Goal: Task Accomplishment & Management: Manage account settings

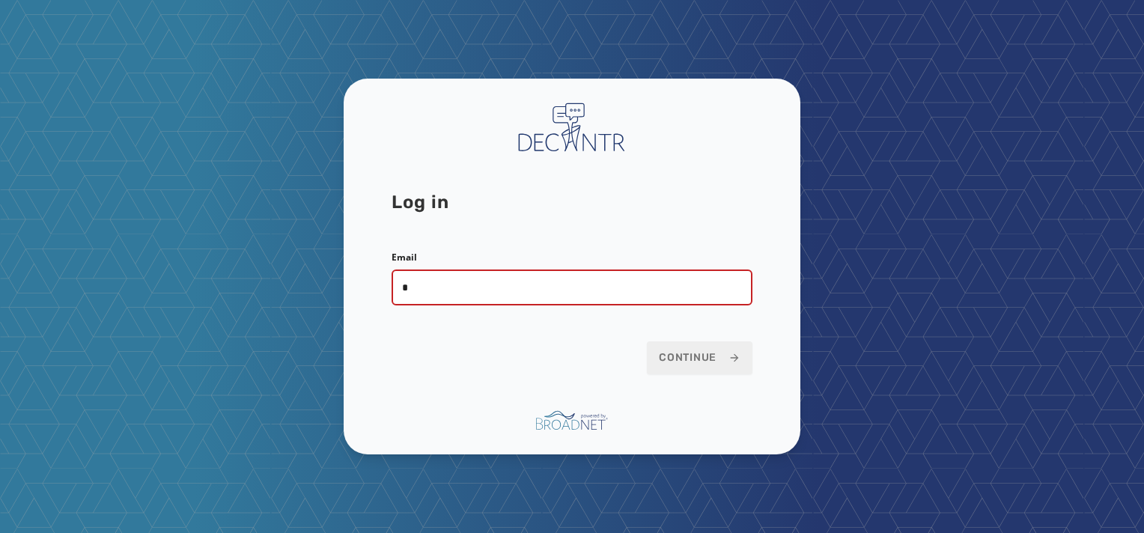
type input "**********"
click at [697, 353] on span "Continue" at bounding box center [700, 357] width 82 height 15
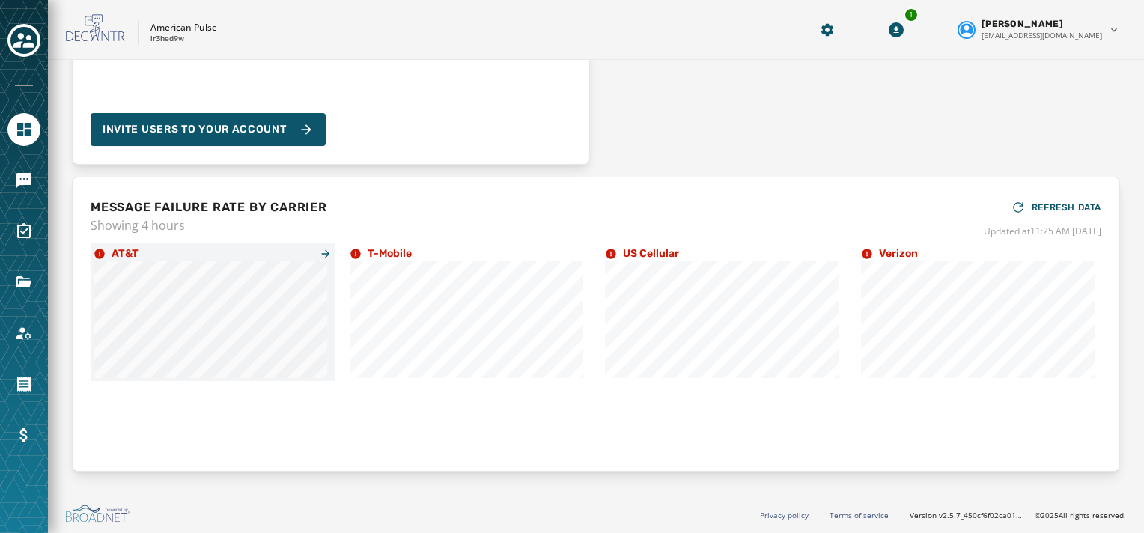
scroll to position [1, 0]
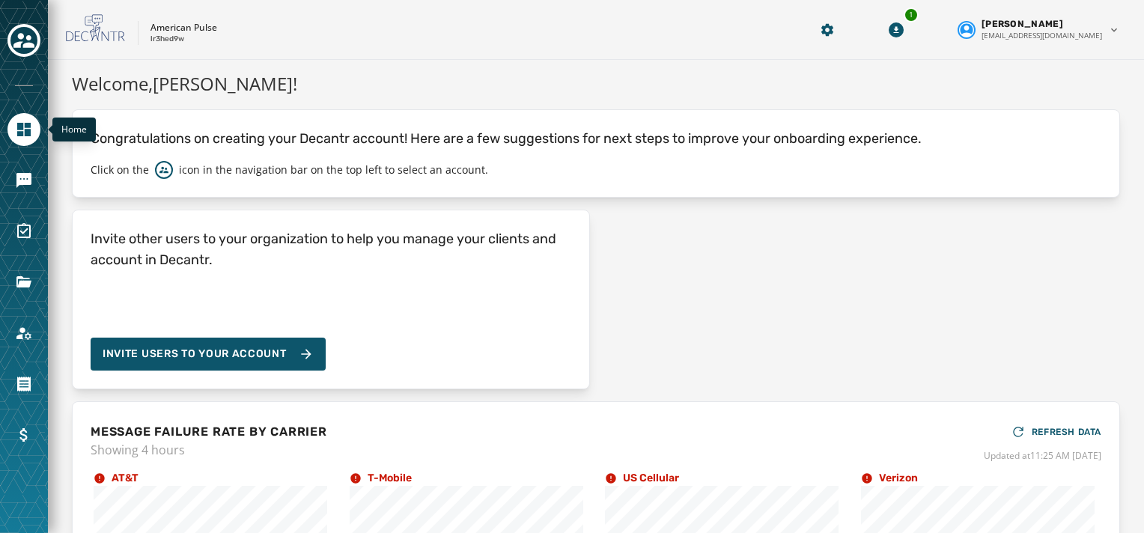
click at [23, 127] on icon "Navigate to Home" at bounding box center [23, 129] width 13 height 13
click at [16, 41] on icon "Toggle account select drawer" at bounding box center [23, 40] width 21 height 21
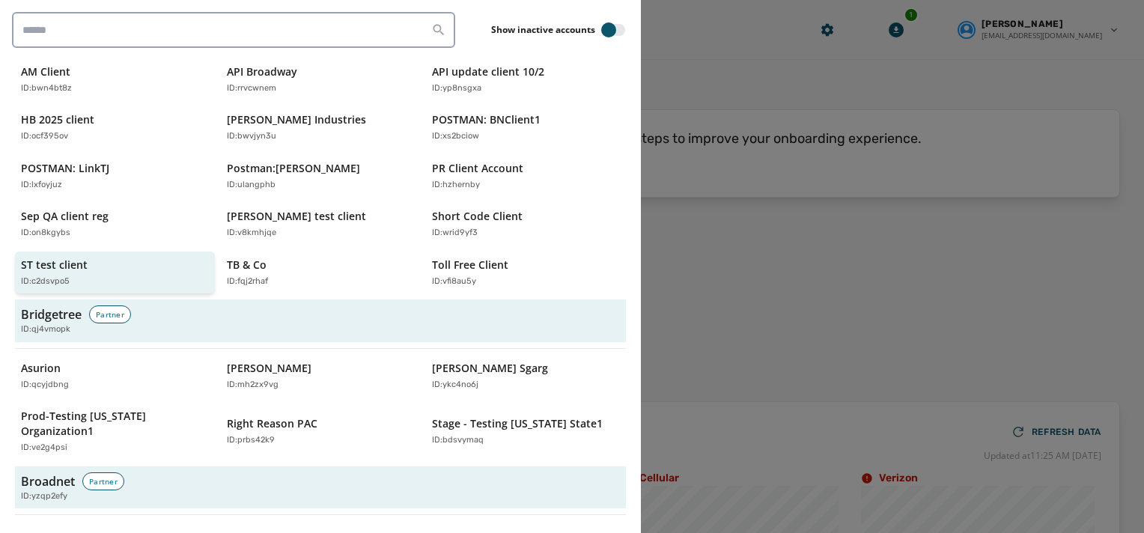
scroll to position [374, 0]
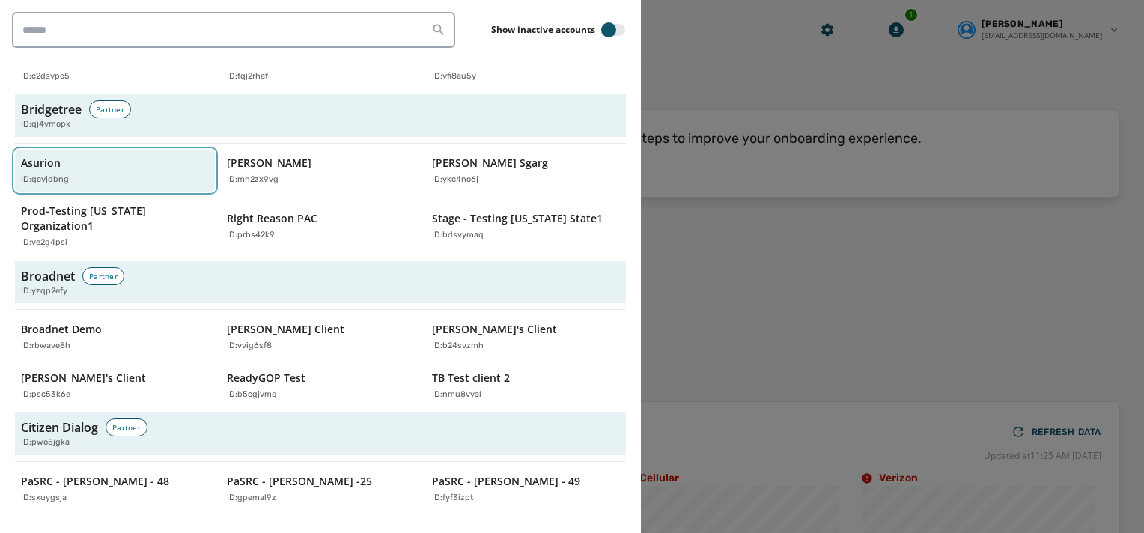
click at [64, 164] on div "Asurion ID: qcyjdbng" at bounding box center [107, 171] width 173 height 31
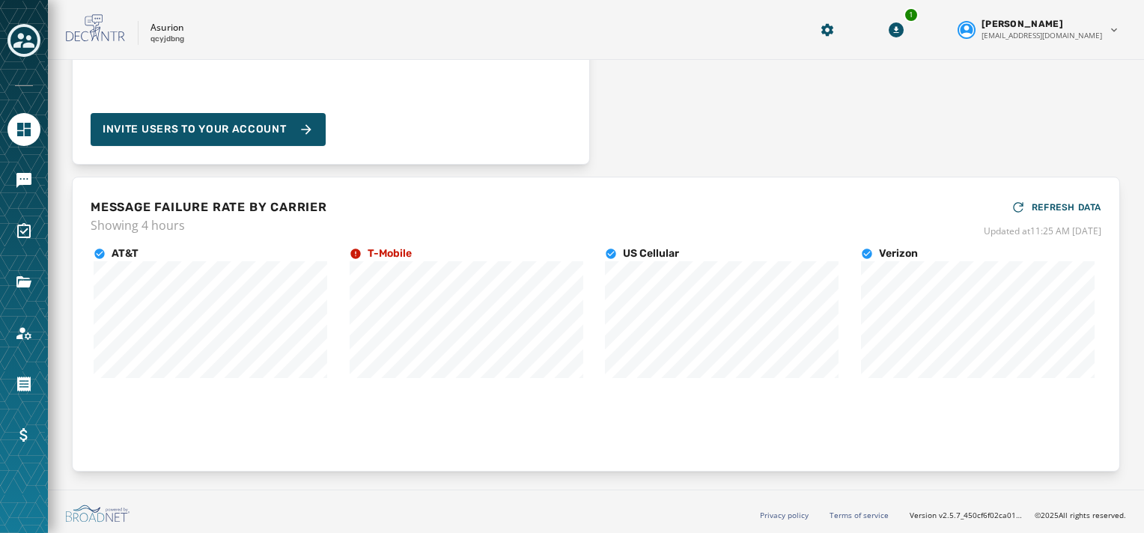
scroll to position [0, 0]
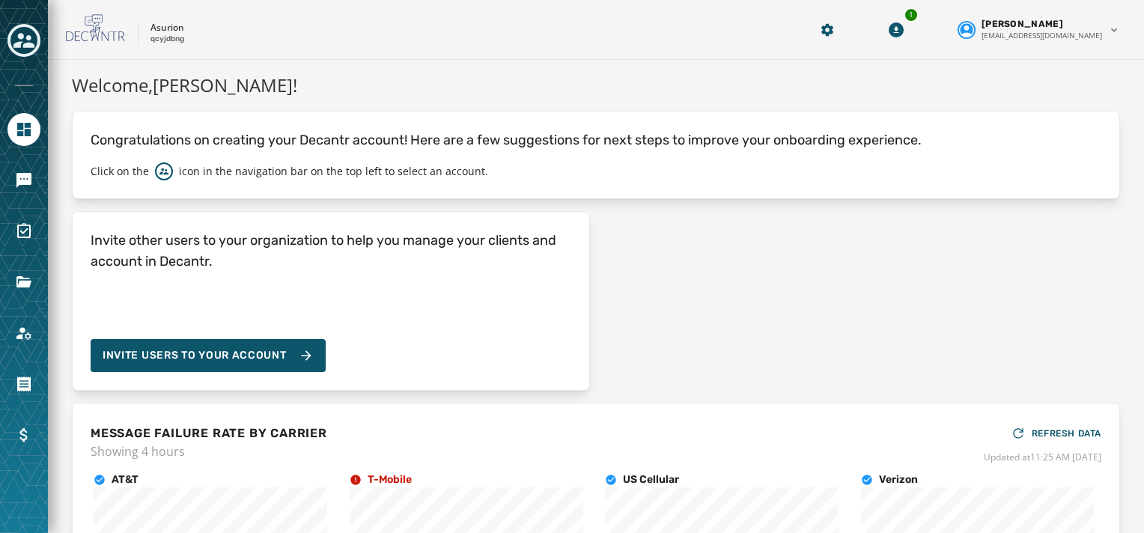
click at [20, 39] on icon "Toggle account select drawer" at bounding box center [23, 40] width 21 height 21
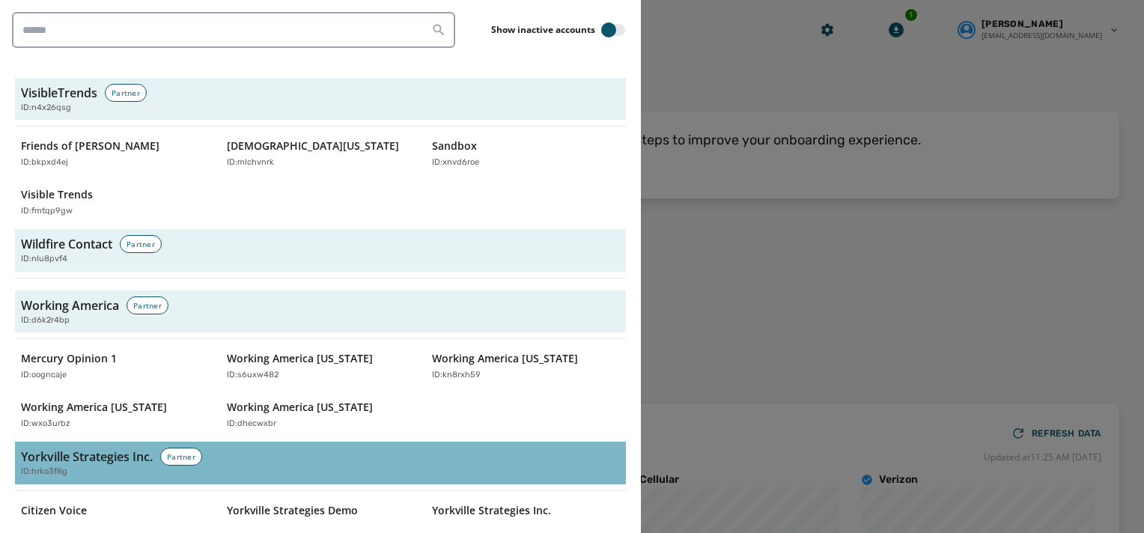
scroll to position [4472, 0]
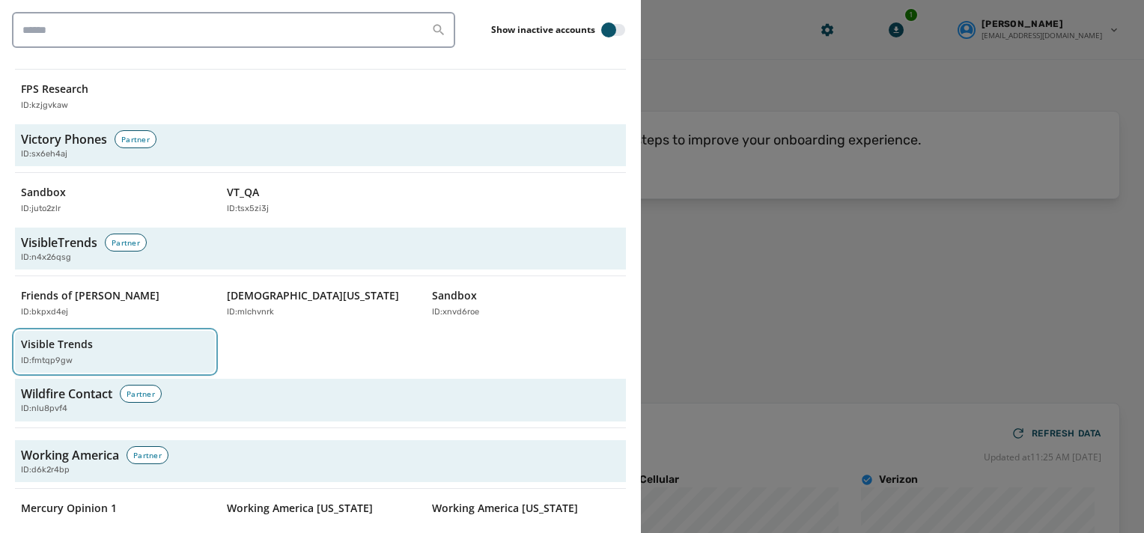
click at [46, 337] on div "Visible Trends ID: fmtqp9gw" at bounding box center [107, 352] width 173 height 31
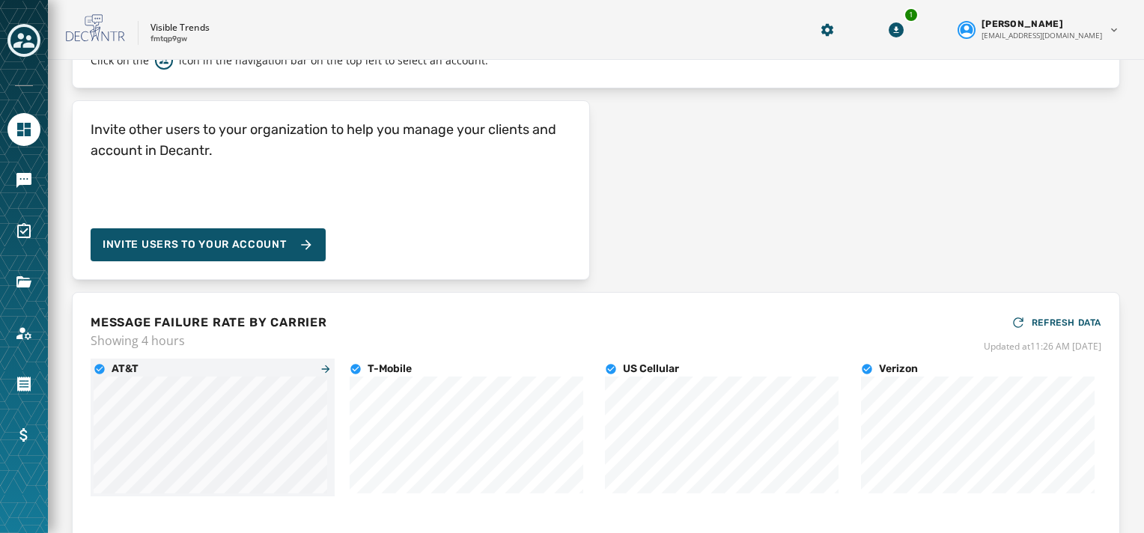
scroll to position [0, 0]
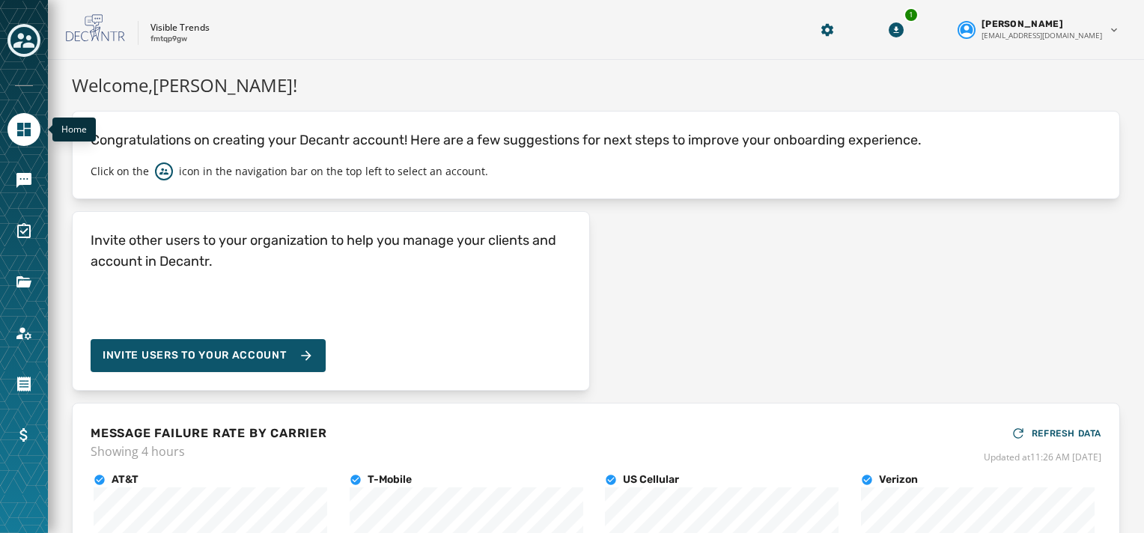
click at [21, 122] on icon "Navigate to Home" at bounding box center [24, 130] width 18 height 18
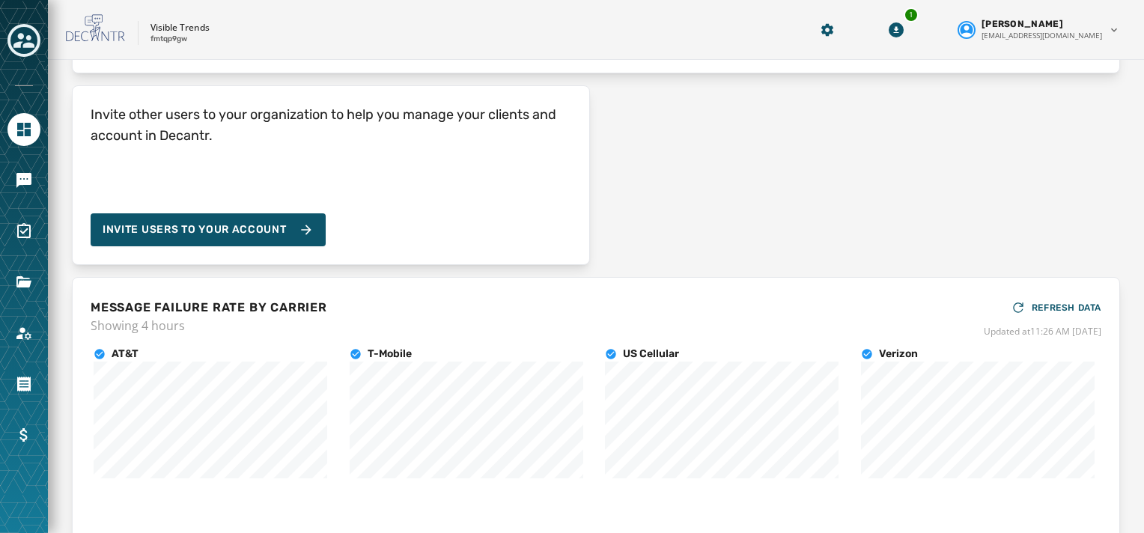
scroll to position [226, 0]
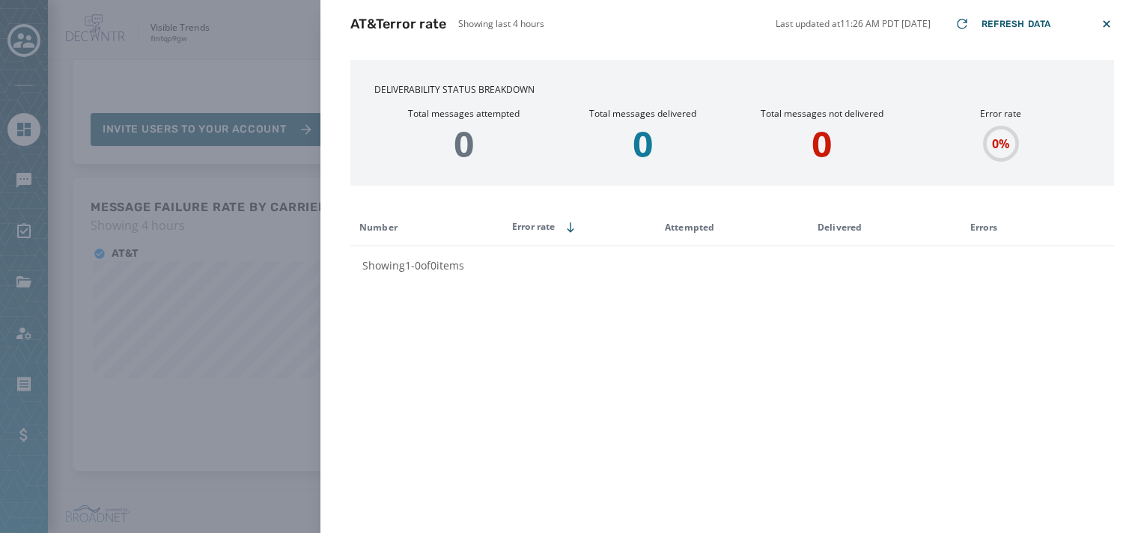
click at [1105, 24] on icon at bounding box center [1106, 23] width 15 height 15
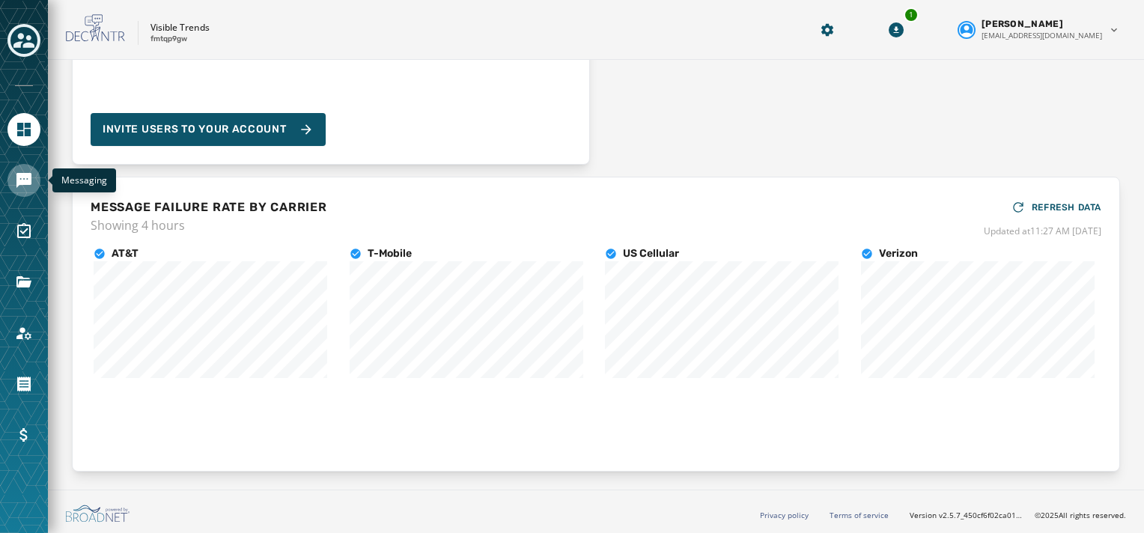
click at [19, 177] on icon "Navigate to Messaging" at bounding box center [23, 180] width 15 height 15
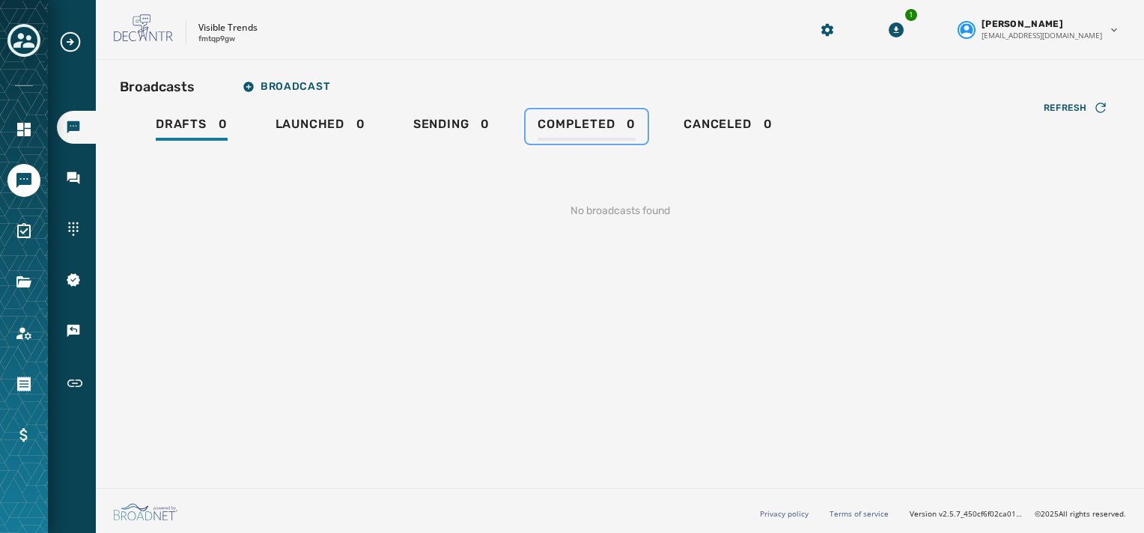
click at [576, 123] on span "Completed" at bounding box center [576, 124] width 77 height 15
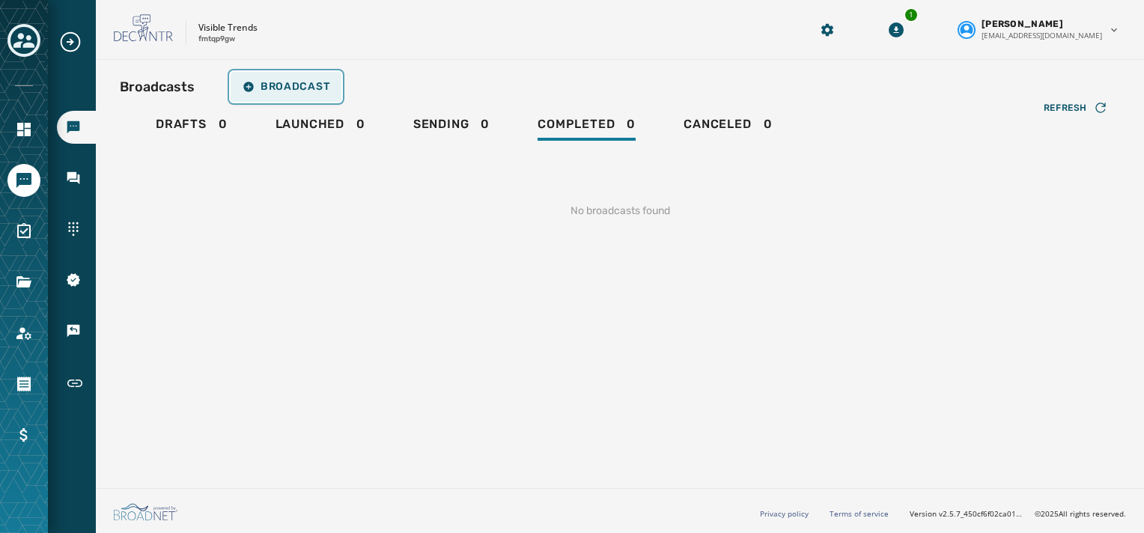
click at [245, 82] on icon "button" at bounding box center [249, 87] width 12 height 12
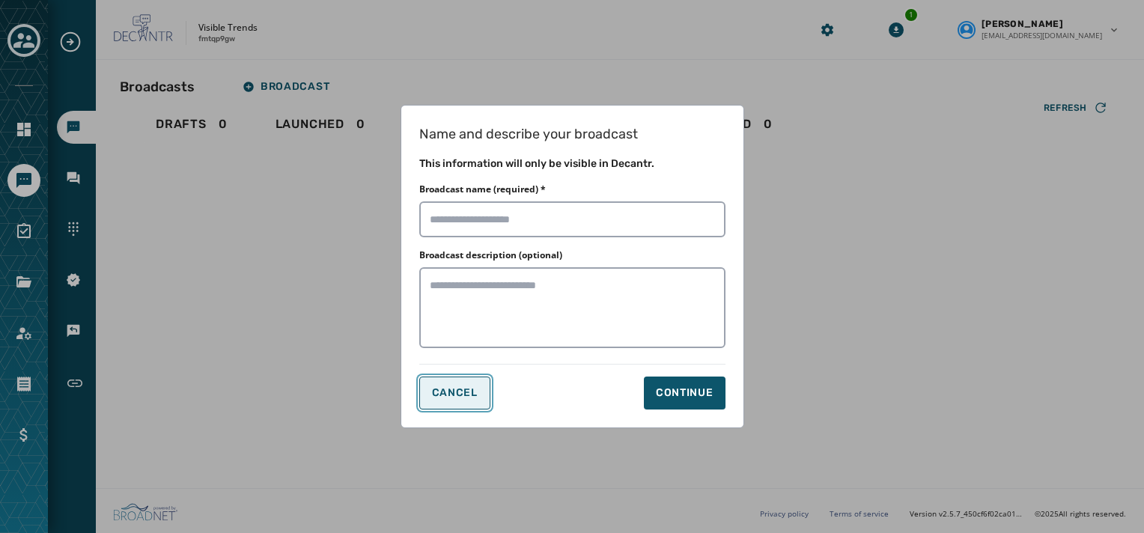
click at [458, 389] on span "Cancel" at bounding box center [455, 393] width 46 height 12
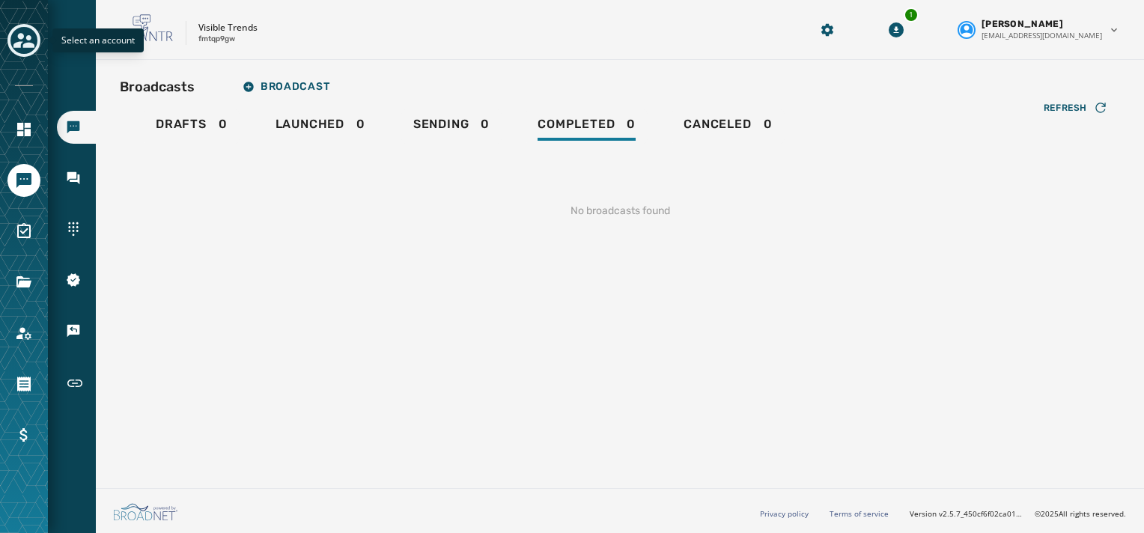
click at [10, 35] on button "Toggle account select drawer" at bounding box center [23, 40] width 33 height 33
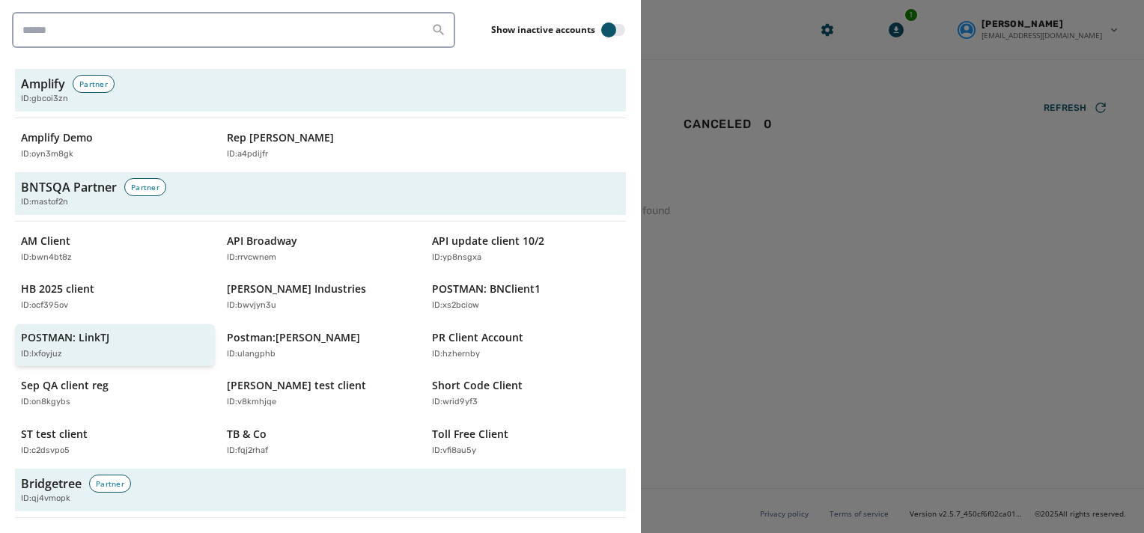
scroll to position [150, 0]
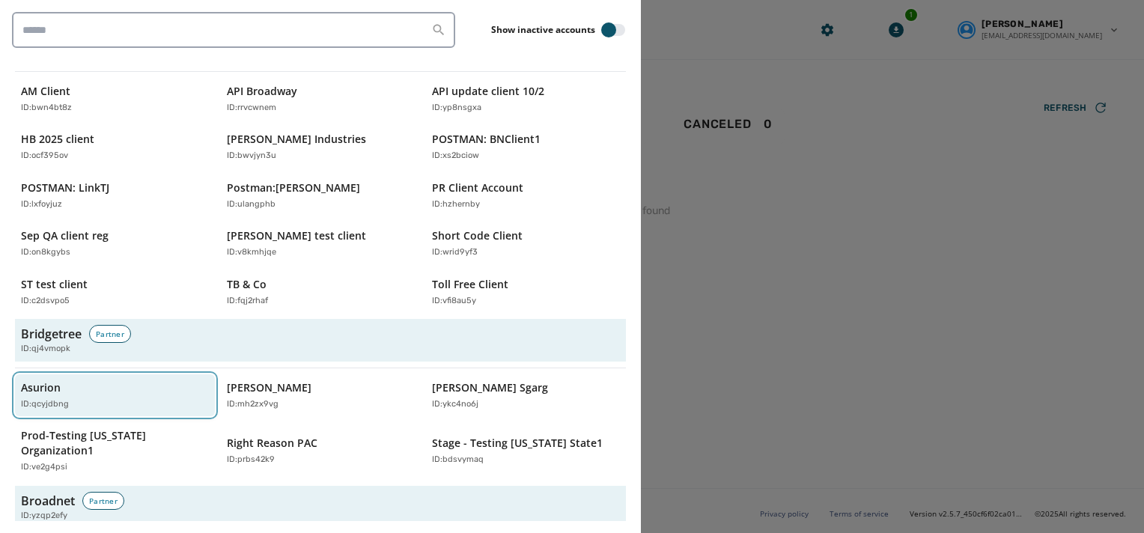
click at [99, 401] on div "ID: qcyjdbng" at bounding box center [107, 404] width 173 height 13
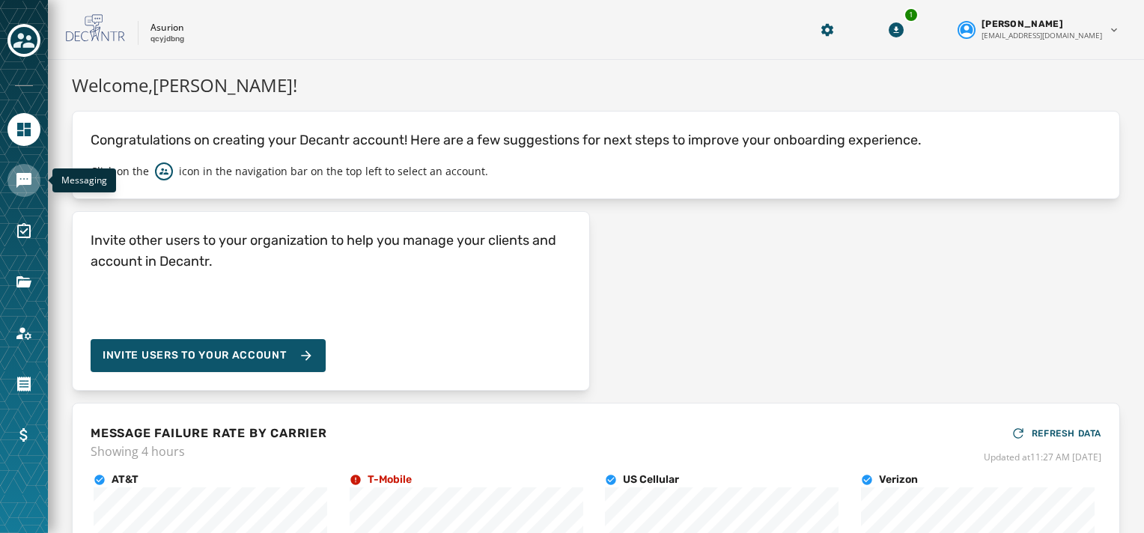
click at [22, 177] on icon "Navigate to Messaging" at bounding box center [23, 180] width 15 height 15
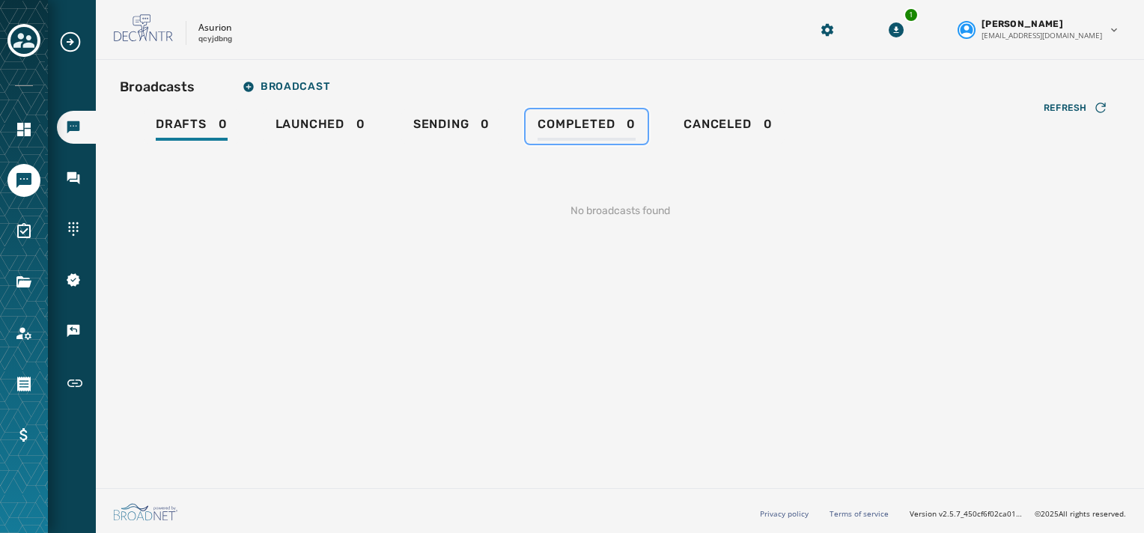
click at [564, 120] on span "Completed" at bounding box center [576, 124] width 77 height 15
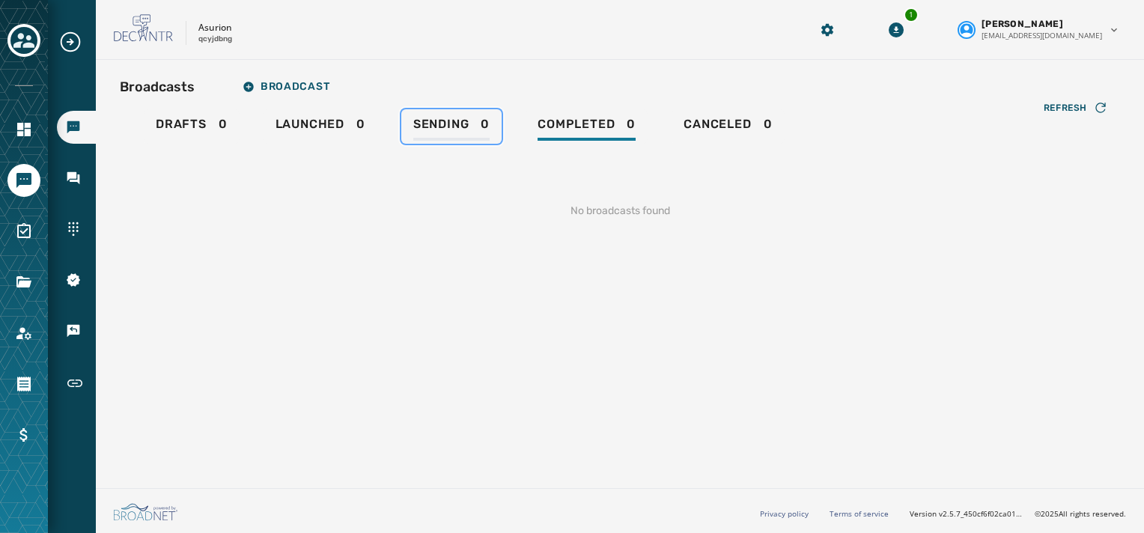
click at [437, 120] on span "Sending" at bounding box center [441, 124] width 56 height 15
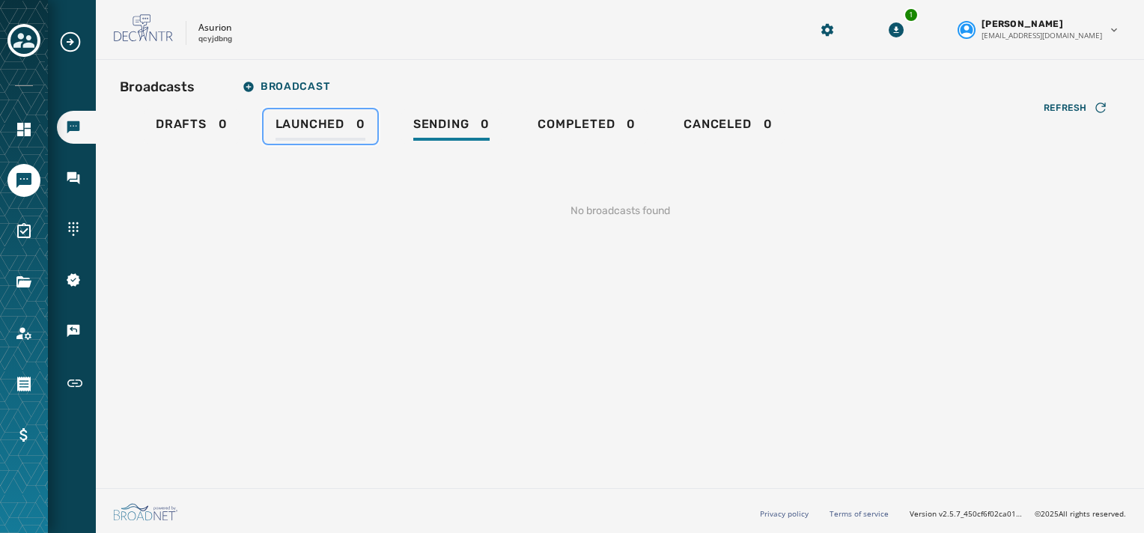
click at [303, 121] on span "Launched" at bounding box center [310, 124] width 69 height 15
click at [142, 126] on div "Drafts 0 Launched 0 Sending 0 Completed 0 Canceled 0" at bounding box center [620, 126] width 1001 height 34
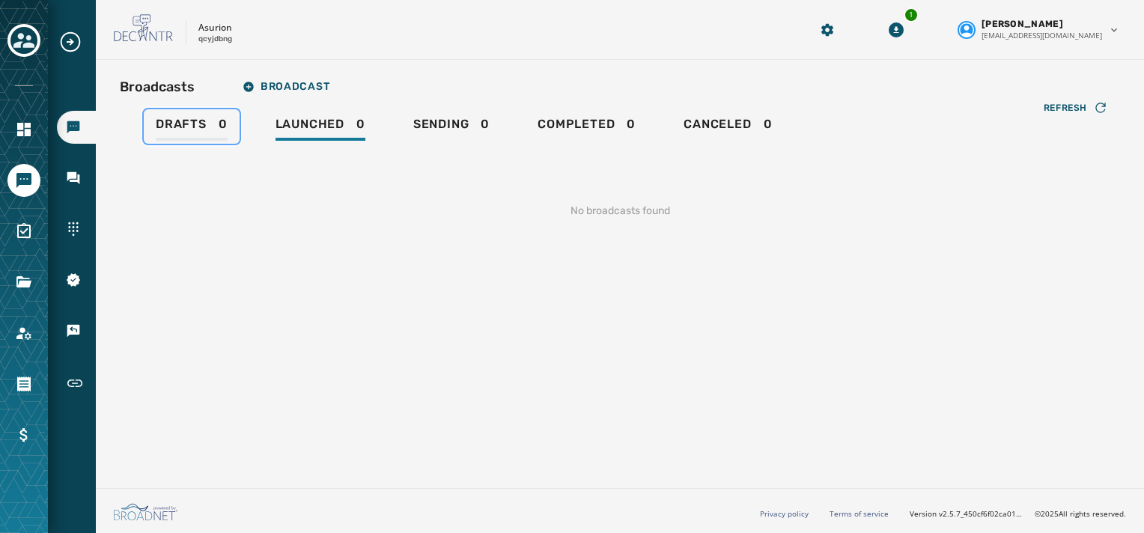
click at [188, 124] on span "Drafts" at bounding box center [181, 124] width 51 height 15
